Goal: Transaction & Acquisition: Purchase product/service

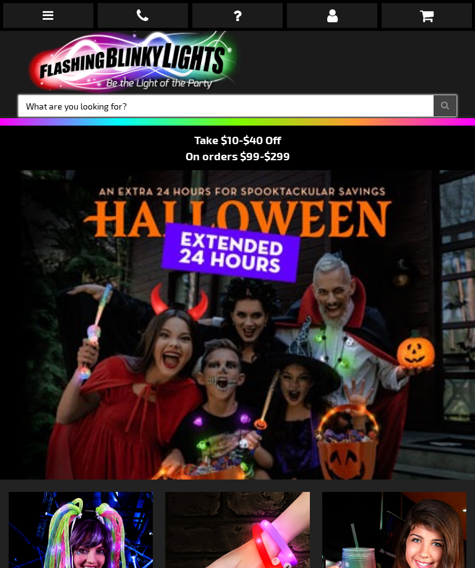
click at [288, 103] on input "Search" at bounding box center [238, 105] width 438 height 21
click at [40, 110] on input "Search" at bounding box center [238, 105] width 438 height 21
type input "Rings"
click at [445, 106] on button "Search" at bounding box center [445, 105] width 23 height 21
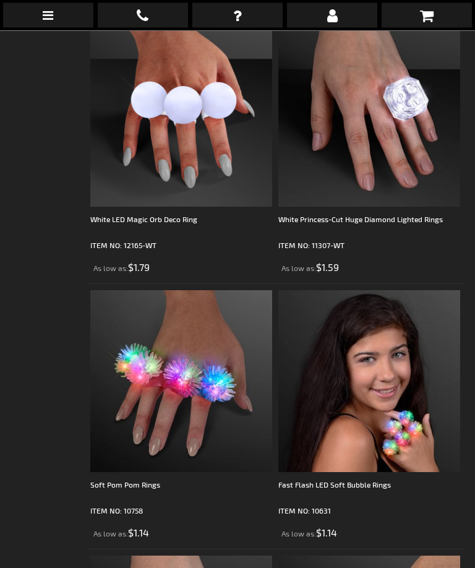
scroll to position [2122, 0]
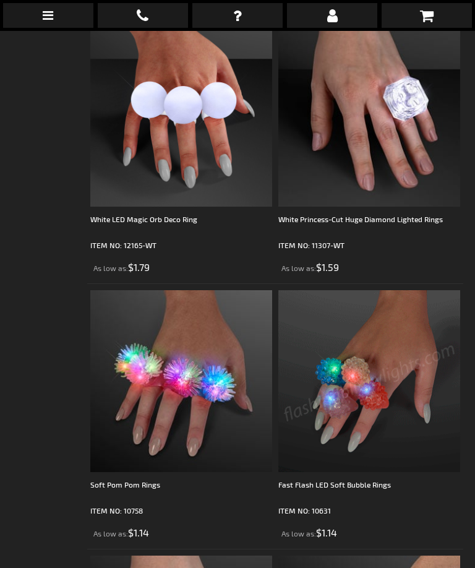
click at [413, 436] on img at bounding box center [369, 381] width 182 height 182
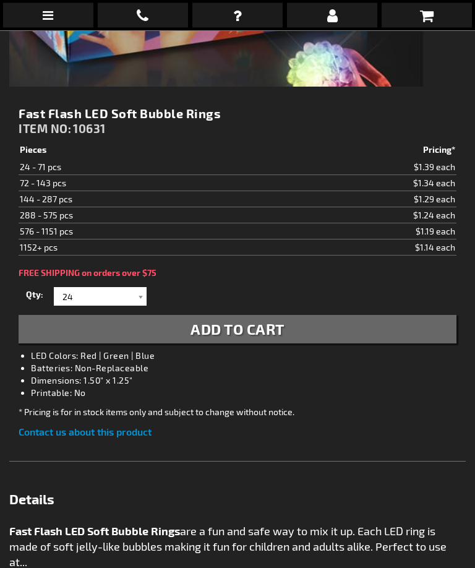
scroll to position [493, 0]
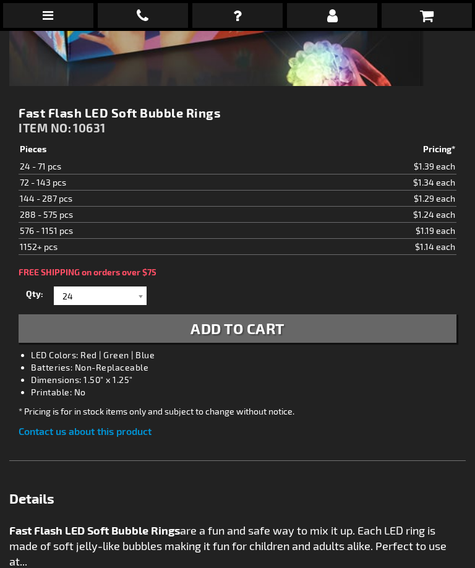
click at [140, 291] on div at bounding box center [140, 295] width 12 height 19
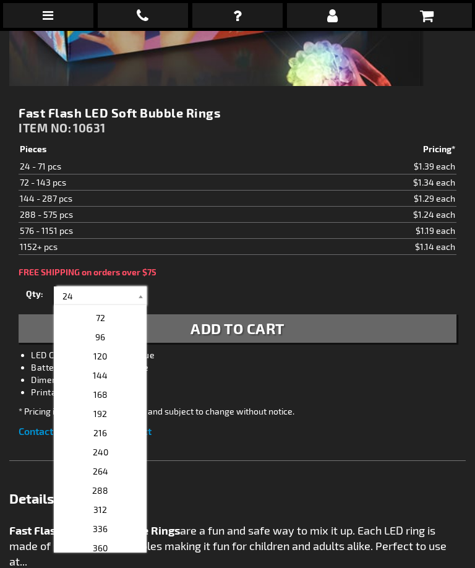
scroll to position [56, 0]
click at [118, 356] on p "144" at bounding box center [100, 354] width 93 height 19
type input "144"
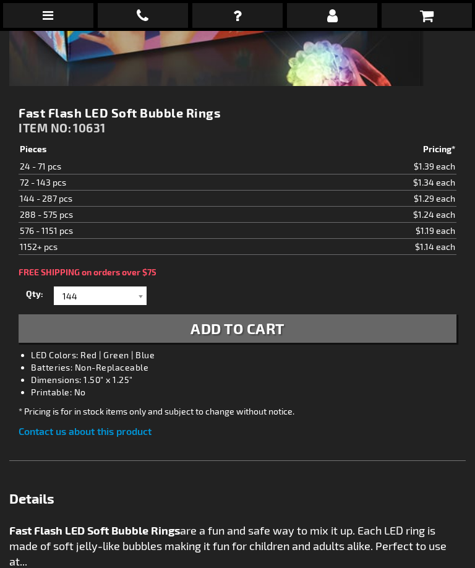
click at [279, 332] on span "Add to Cart" at bounding box center [238, 328] width 94 height 18
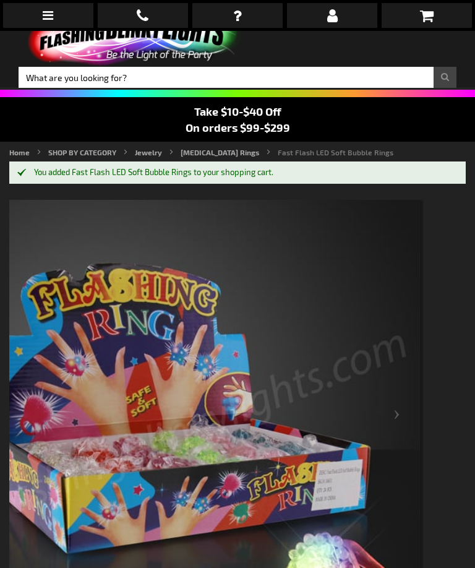
scroll to position [0, 0]
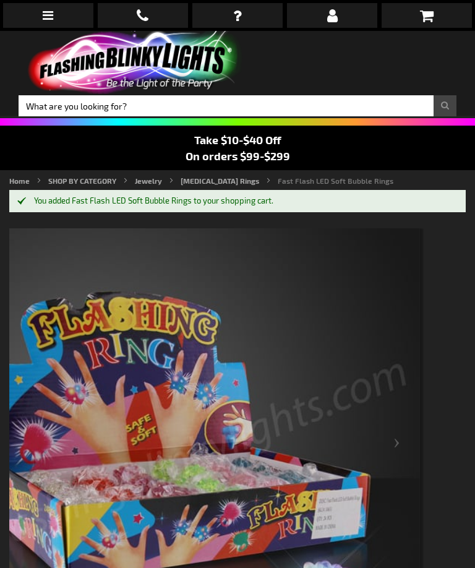
click at [280, 144] on span "Take $10-$40 Off" at bounding box center [237, 140] width 87 height 14
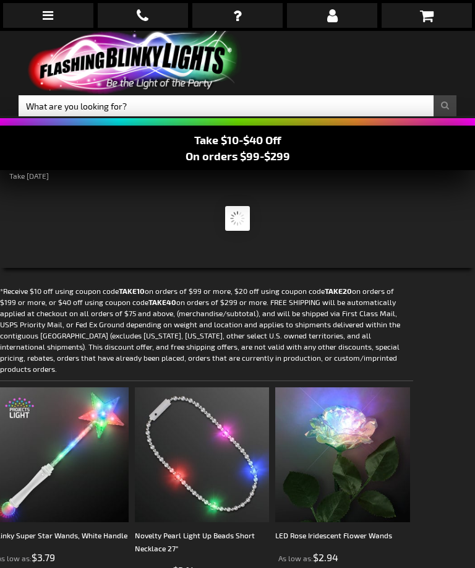
click at [428, 19] on icon at bounding box center [427, 15] width 14 height 15
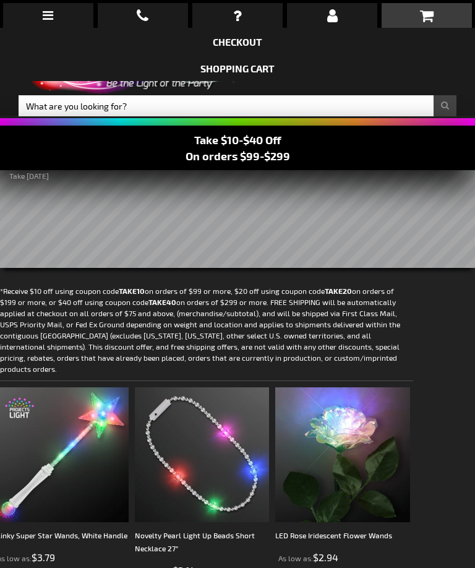
click at [432, 23] on icon at bounding box center [427, 15] width 14 height 15
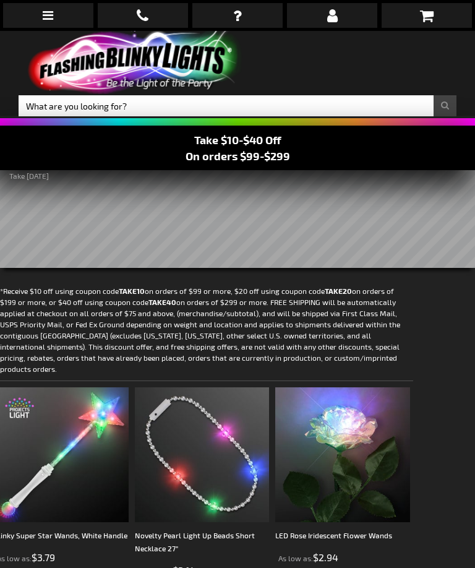
click at [429, 20] on icon at bounding box center [427, 15] width 14 height 15
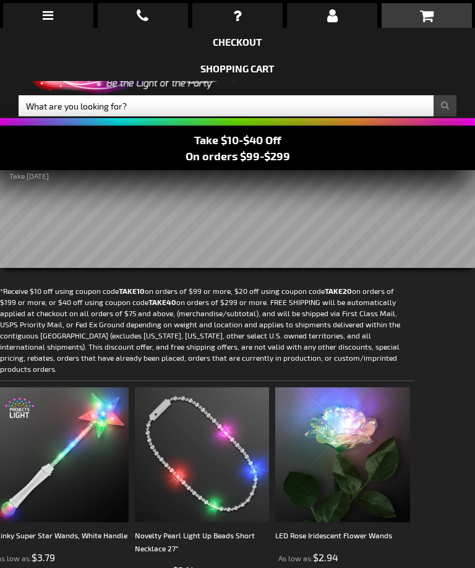
click at [290, 71] on li "Shopping Cart" at bounding box center [237, 67] width 475 height 27
click at [243, 64] on link "Shopping Cart" at bounding box center [237, 68] width 74 height 12
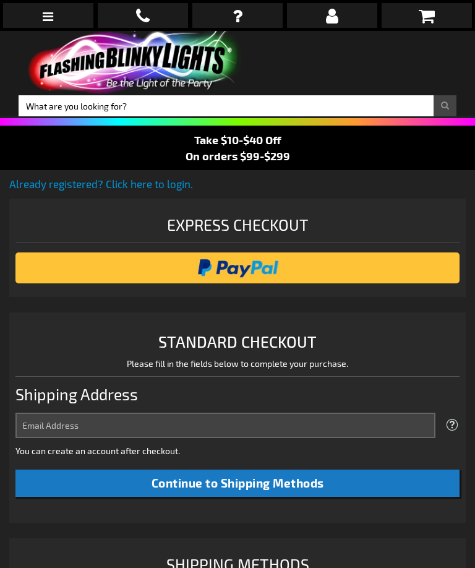
scroll to position [312, 0]
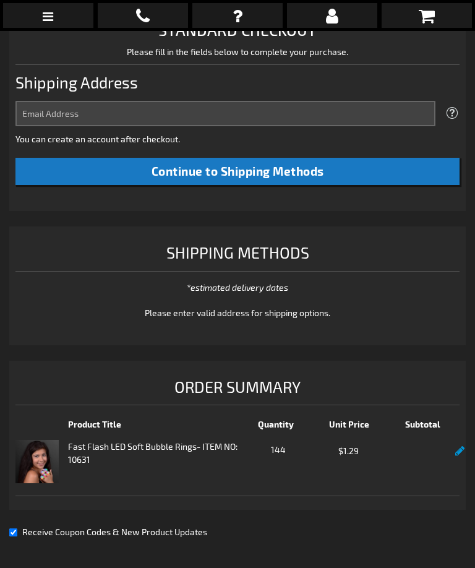
select select "US"
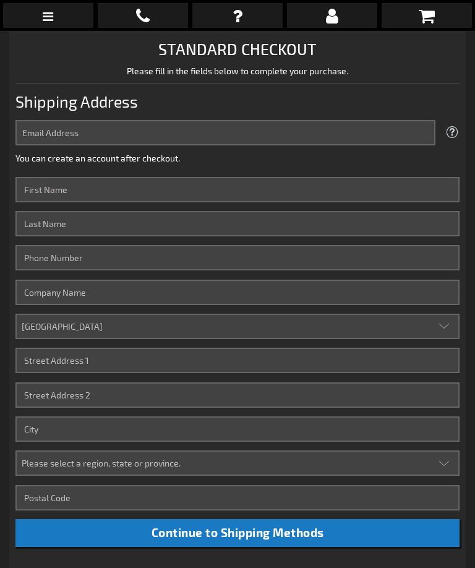
scroll to position [295, 0]
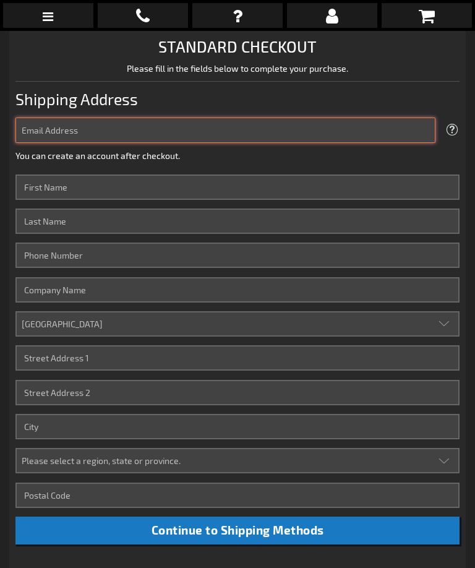
click at [366, 140] on input "Email Address" at bounding box center [225, 130] width 420 height 25
click at [350, 131] on input "Email Address" at bounding box center [225, 130] width 420 height 25
type input "[PERSON_NAME][EMAIL_ADDRESS][DOMAIN_NAME]"
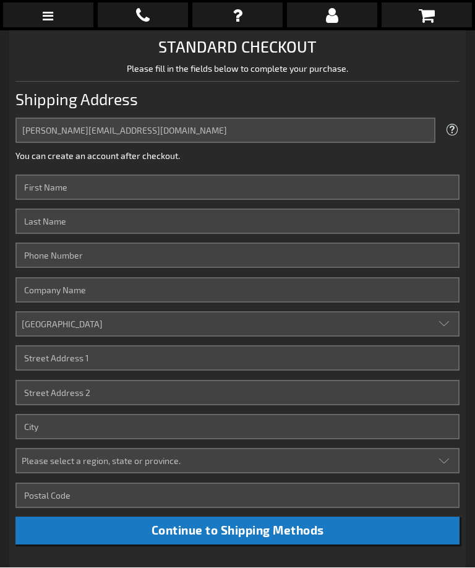
scroll to position [295, 0]
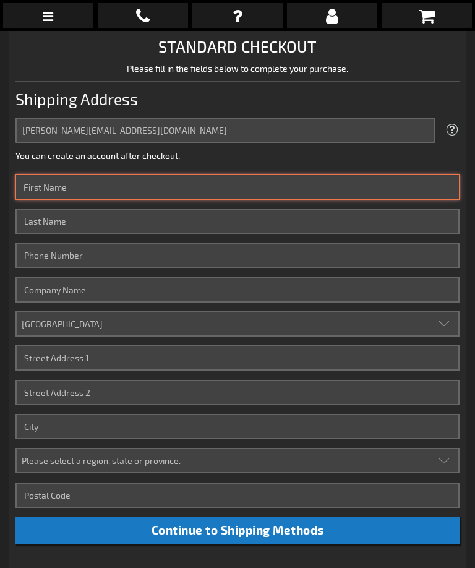
click at [312, 196] on input "First Name" at bounding box center [237, 186] width 444 height 25
type input "[PERSON_NAME]"
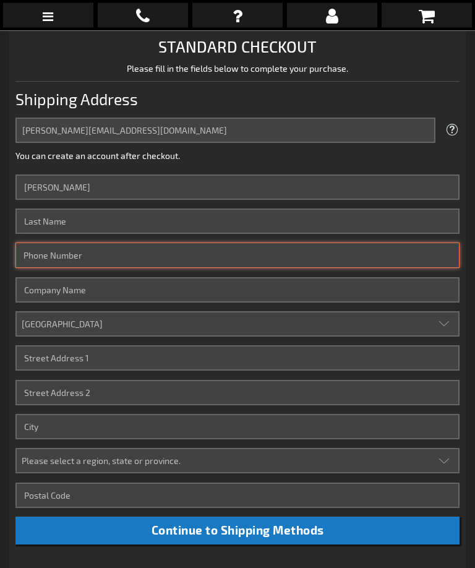
click at [51, 243] on input "Phone Number" at bounding box center [237, 255] width 444 height 25
type input "[PERSON_NAME]"
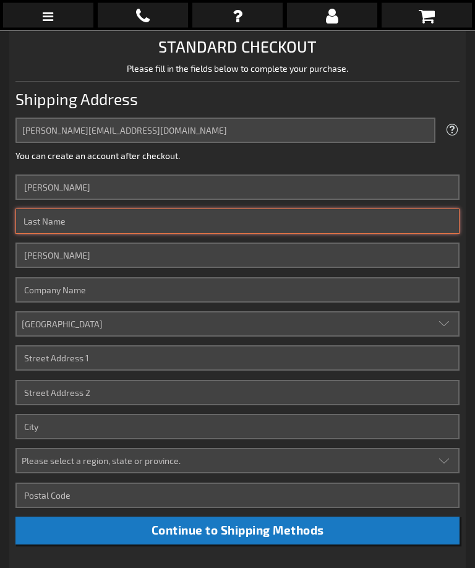
click at [51, 226] on input "Last Name" at bounding box center [237, 221] width 444 height 25
type input "[PERSON_NAME]"
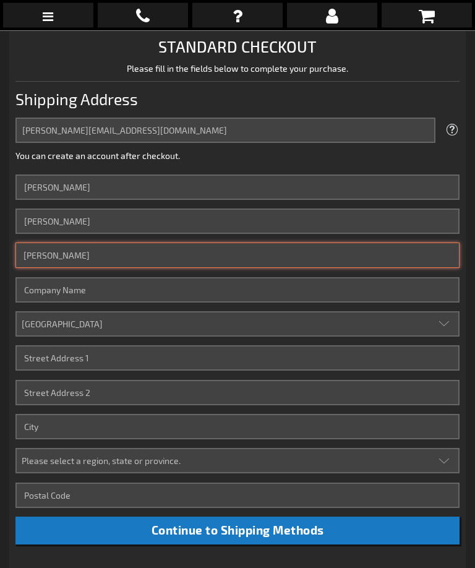
click at [263, 254] on input "[PERSON_NAME]" at bounding box center [237, 255] width 444 height 25
type input "S"
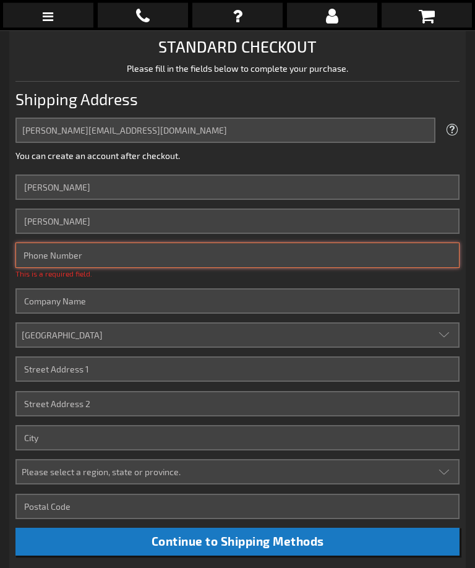
type input "5748503930"
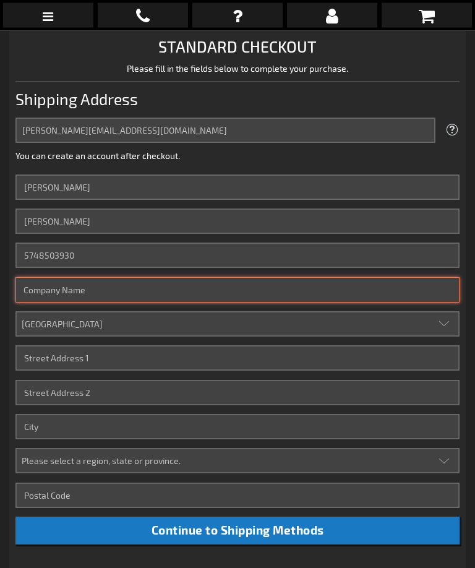
click at [284, 293] on input "Company" at bounding box center [237, 290] width 444 height 25
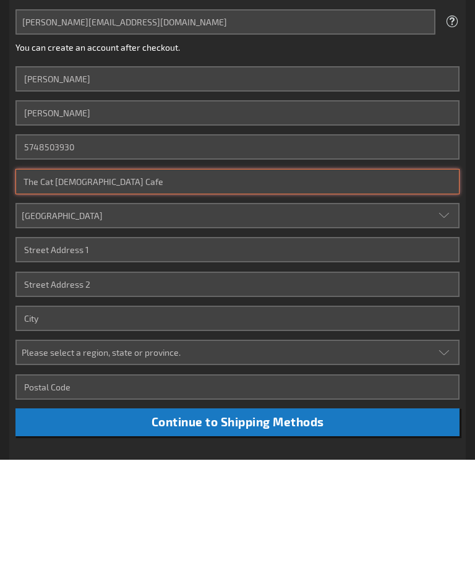
type input "The Cat [DEMOGRAPHIC_DATA] Cafe"
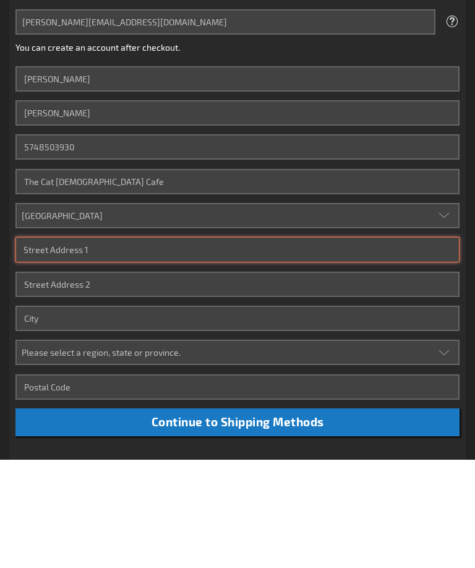
click at [281, 346] on input "Street Address: Line 1" at bounding box center [237, 358] width 444 height 25
type input "[STREET_ADDRESS]"
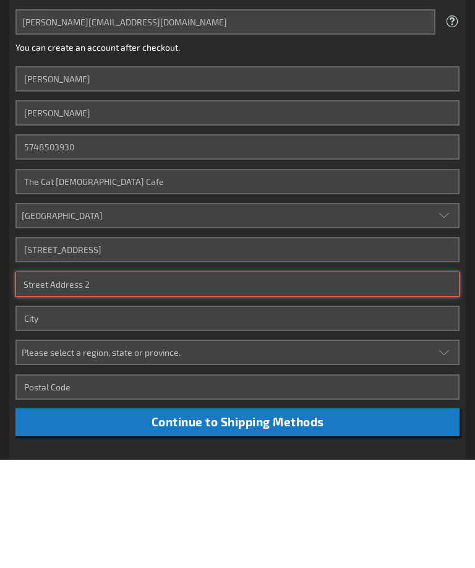
click at [36, 381] on input "Street Address: Line 2" at bounding box center [237, 393] width 444 height 25
type input "Suite 104"
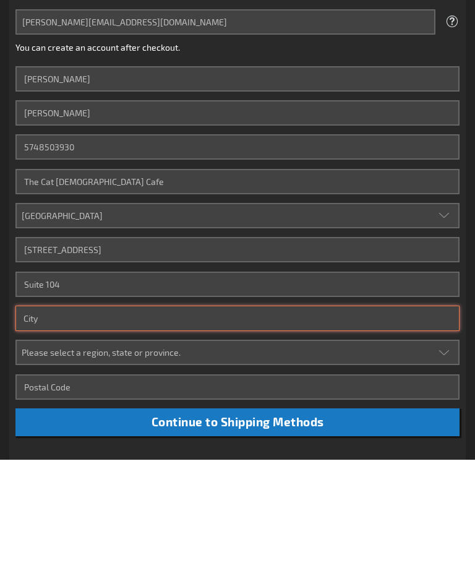
click at [323, 415] on input "City" at bounding box center [237, 427] width 444 height 25
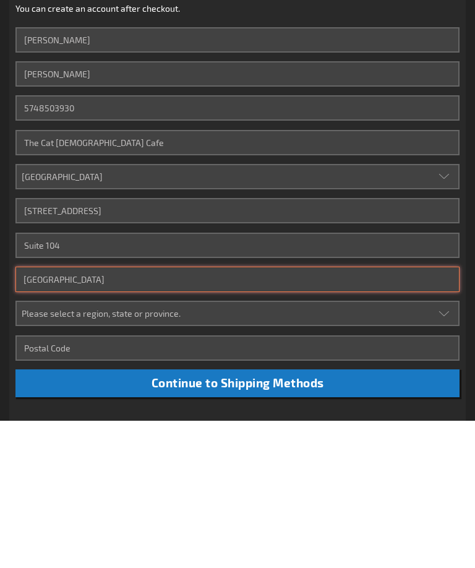
type input "[GEOGRAPHIC_DATA]"
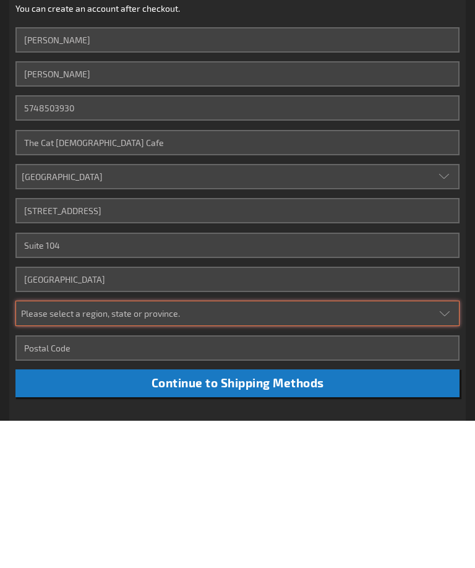
click at [339, 449] on select "Please select a region, state or province. [US_STATE] [US_STATE] [US_STATE] [US…" at bounding box center [237, 461] width 444 height 25
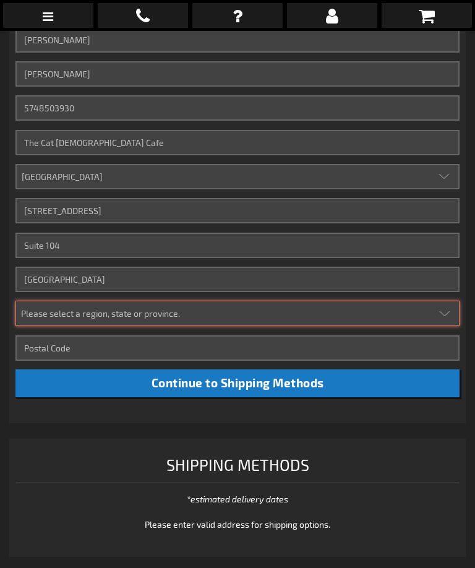
select select "24"
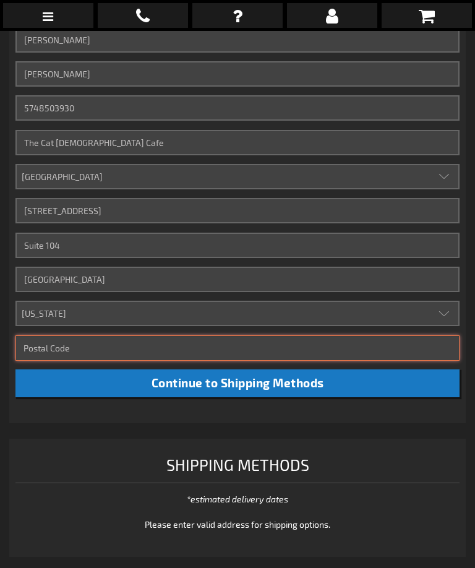
click at [199, 348] on input "Zip/Postal Code" at bounding box center [237, 347] width 444 height 25
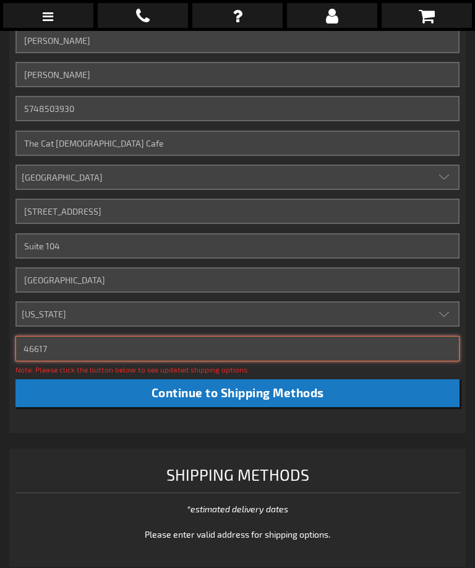
type input "46617"
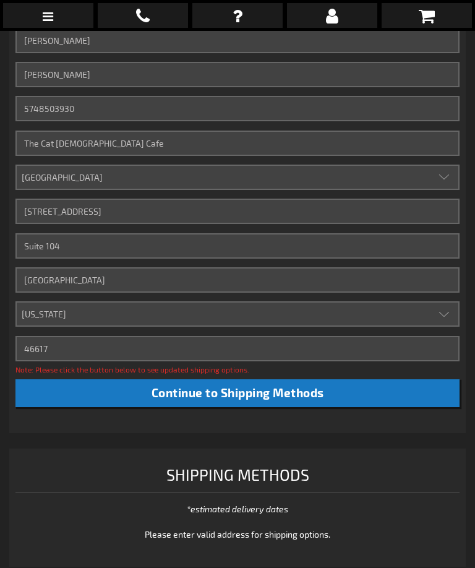
click at [342, 394] on button "Continue to Shipping Methods" at bounding box center [237, 393] width 444 height 28
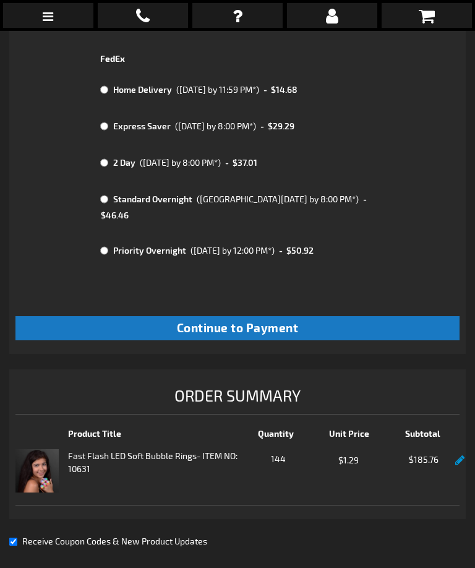
scroll to position [974, 0]
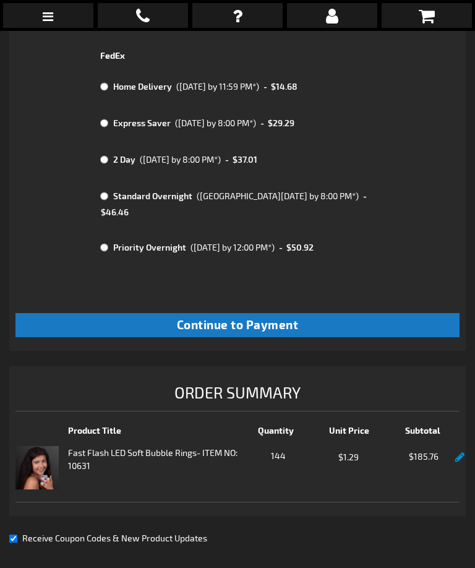
click at [384, 313] on button "Continue to Payment" at bounding box center [237, 325] width 444 height 24
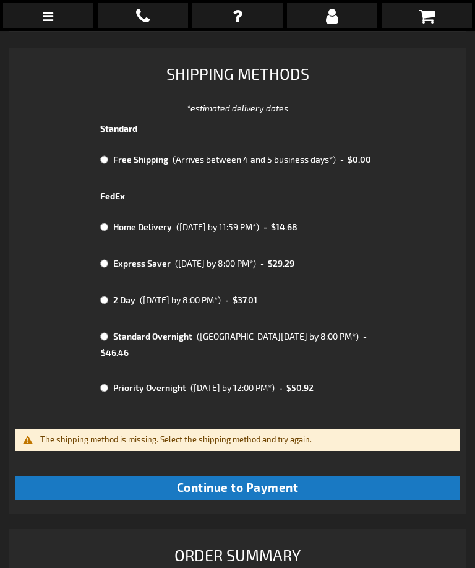
scroll to position [834, 0]
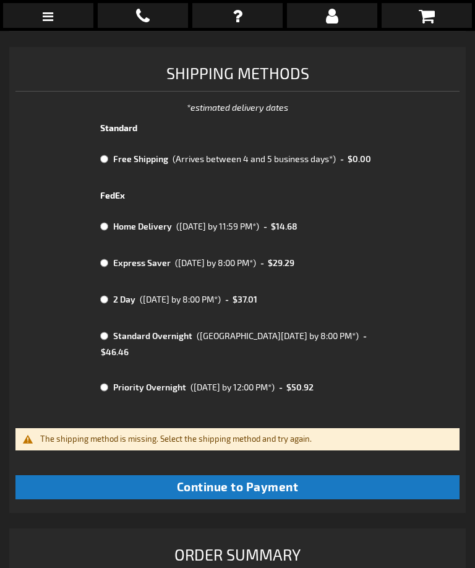
click at [110, 152] on td at bounding box center [105, 159] width 10 height 16
radio input "true"
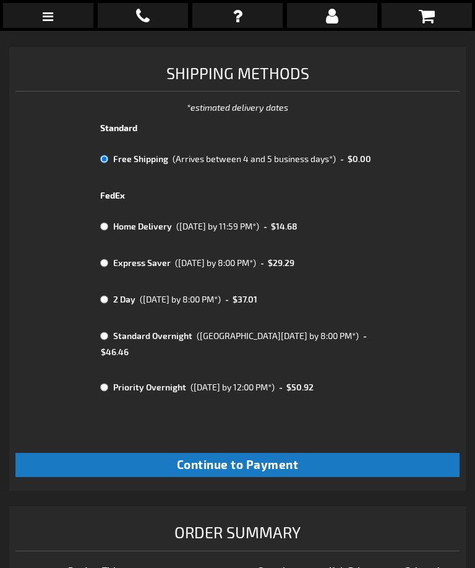
click at [384, 453] on button "Continue to Payment" at bounding box center [237, 465] width 444 height 24
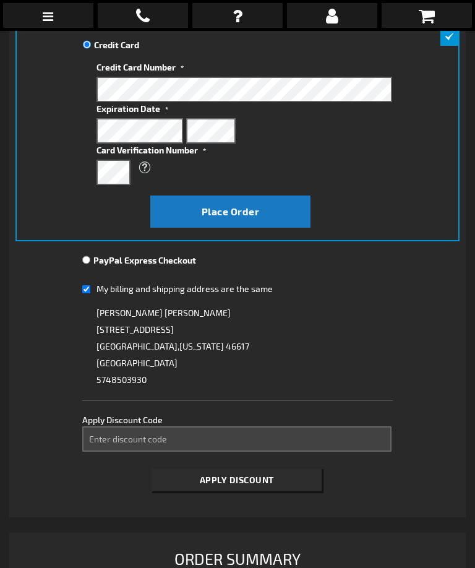
scroll to position [241, 0]
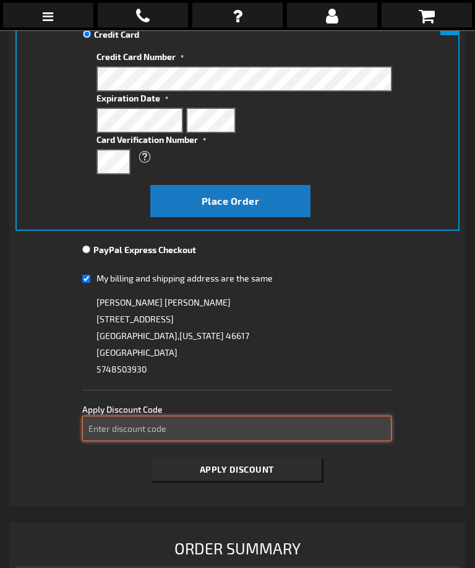
click at [318, 434] on input "Enter discount code" at bounding box center [236, 428] width 309 height 25
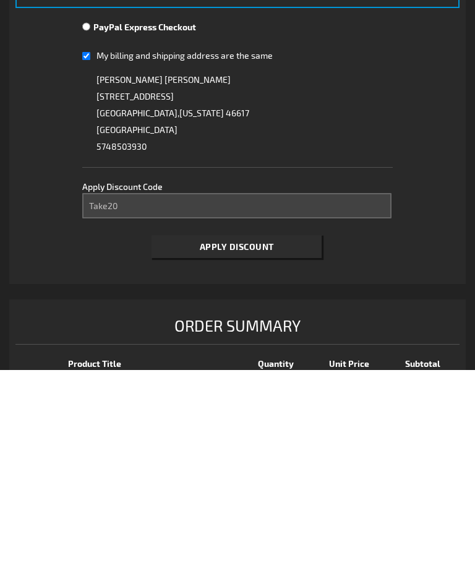
click at [281, 433] on button "Apply Discount" at bounding box center [237, 444] width 170 height 23
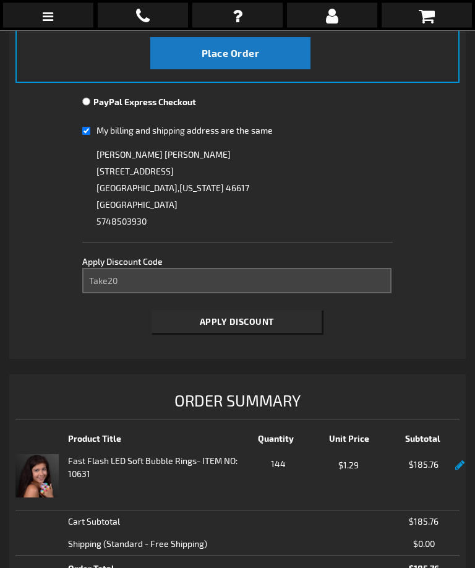
scroll to position [390, 0]
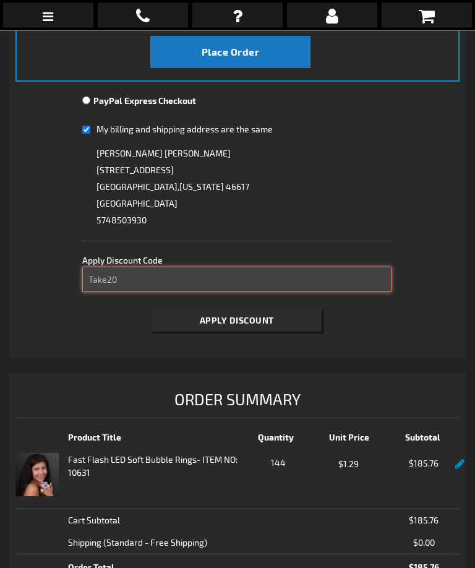
click at [231, 278] on input "Take20" at bounding box center [236, 279] width 309 height 25
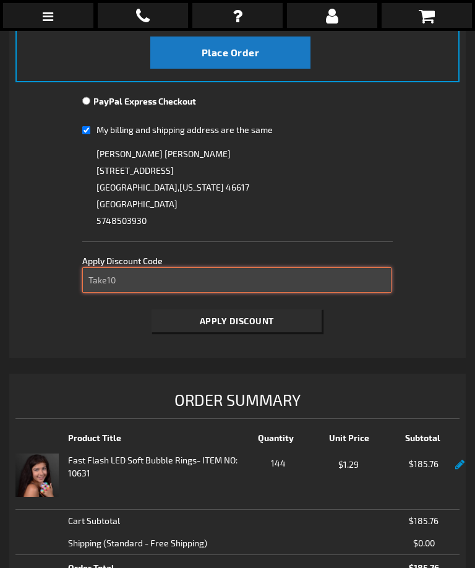
type input "Take10"
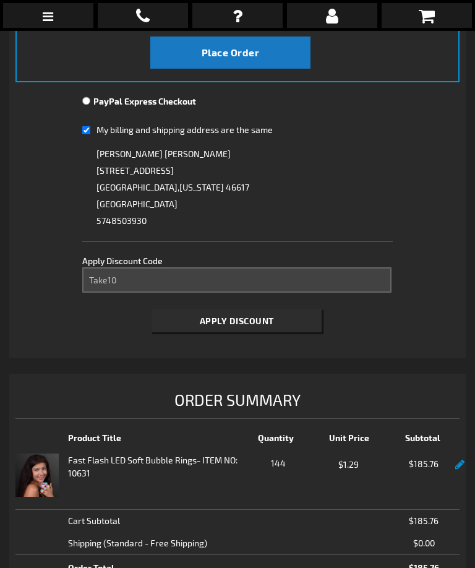
click at [305, 319] on button "Apply Discount" at bounding box center [237, 320] width 170 height 23
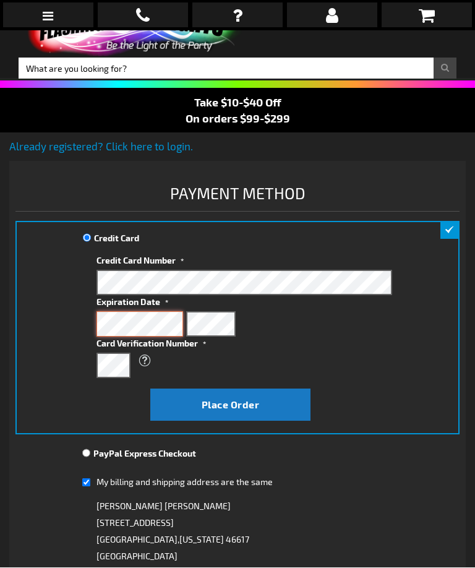
scroll to position [38, 0]
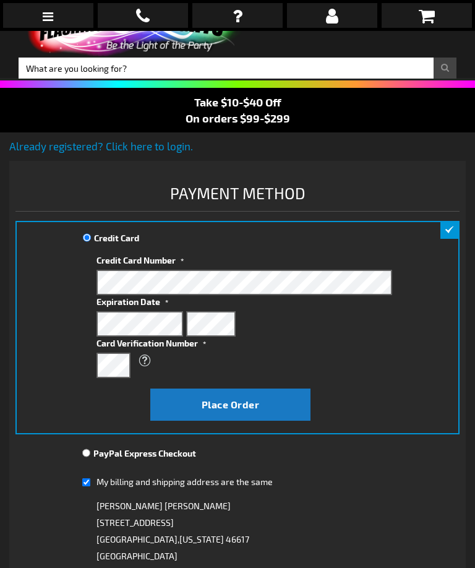
click at [255, 403] on span "Place Order" at bounding box center [231, 404] width 58 height 12
